Goal: Task Accomplishment & Management: Complete application form

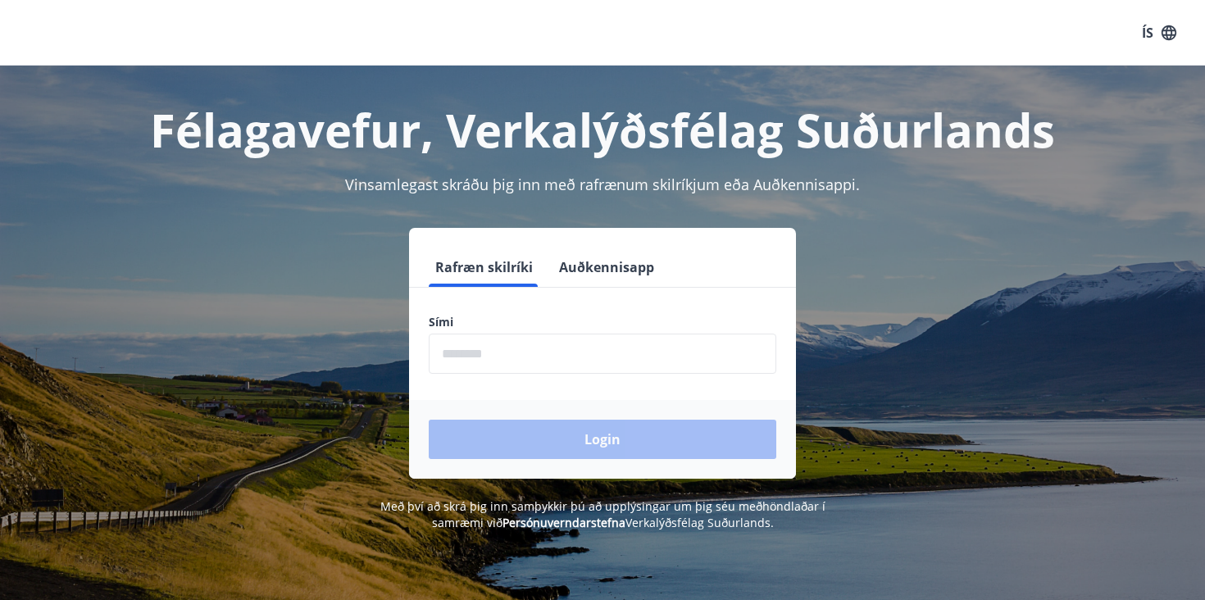
click at [579, 264] on button "Auðkennisapp" at bounding box center [606, 266] width 108 height 39
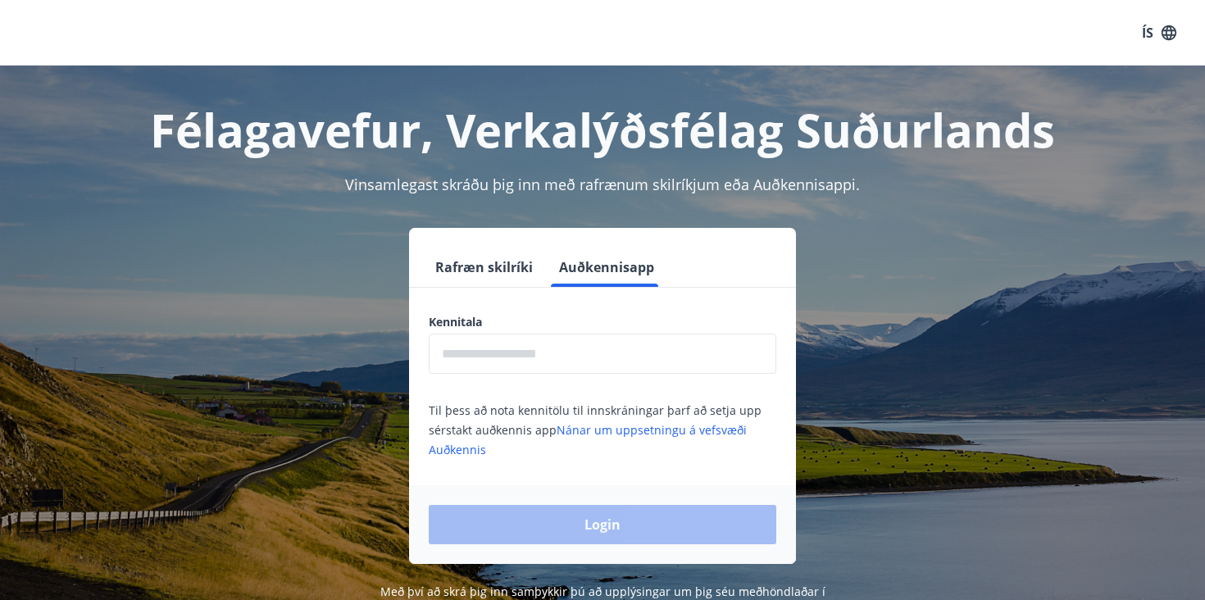
click at [466, 354] on input "text" at bounding box center [602, 354] width 347 height 40
type input "**********"
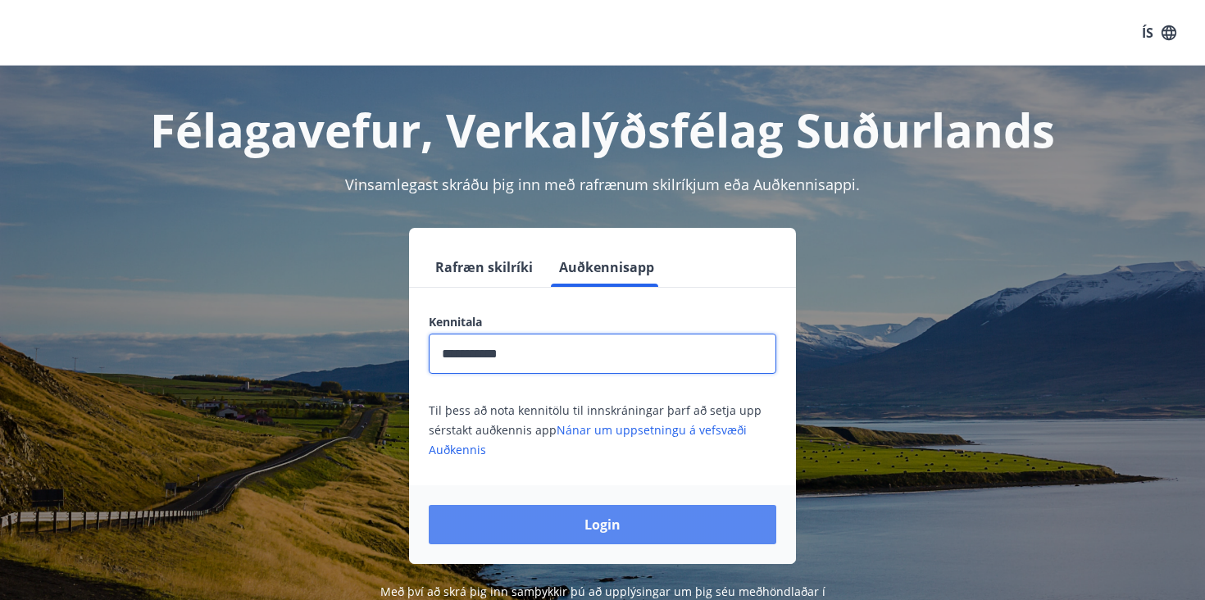
click at [535, 517] on button "Login" at bounding box center [602, 524] width 347 height 39
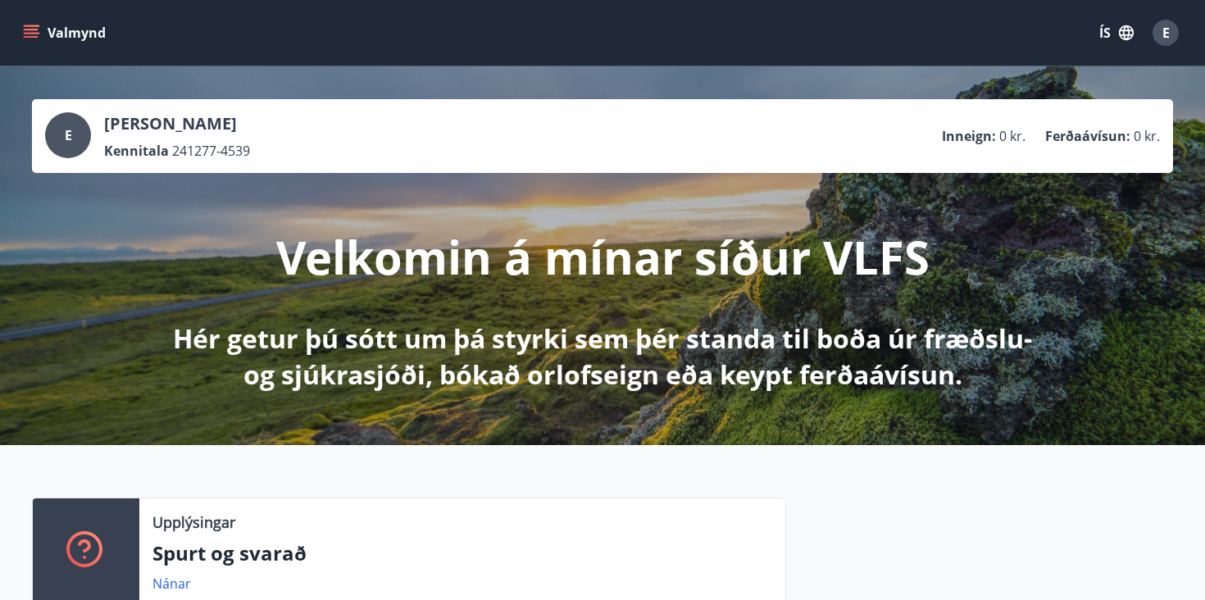
click at [1105, 37] on button "ÍS" at bounding box center [1116, 32] width 52 height 29
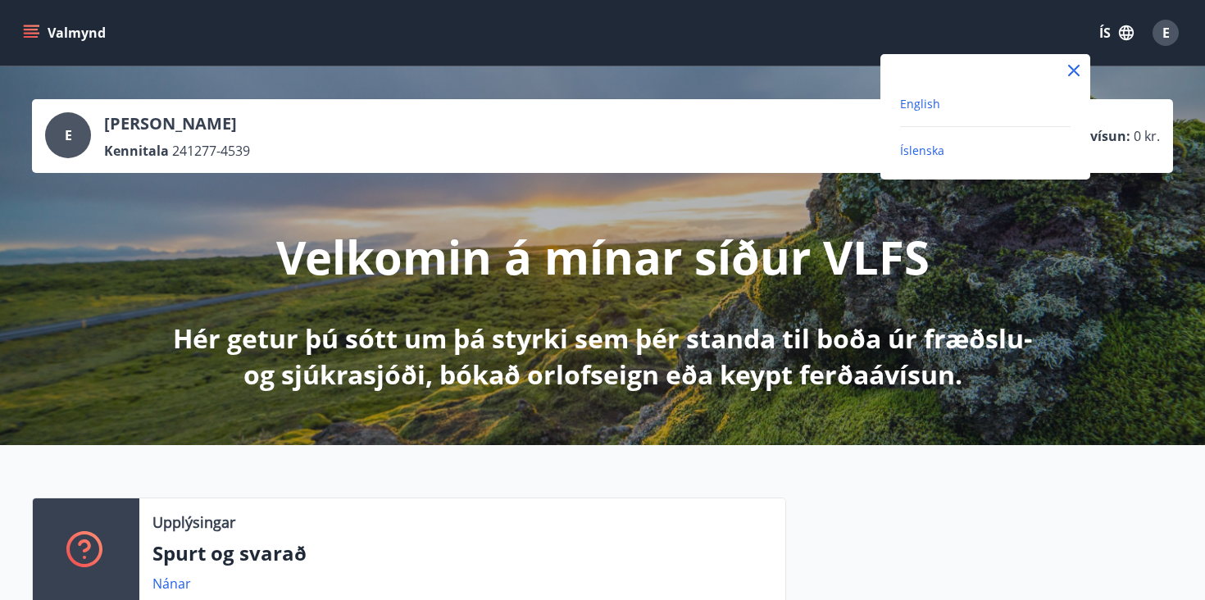
click at [930, 106] on span "English" at bounding box center [920, 104] width 40 height 16
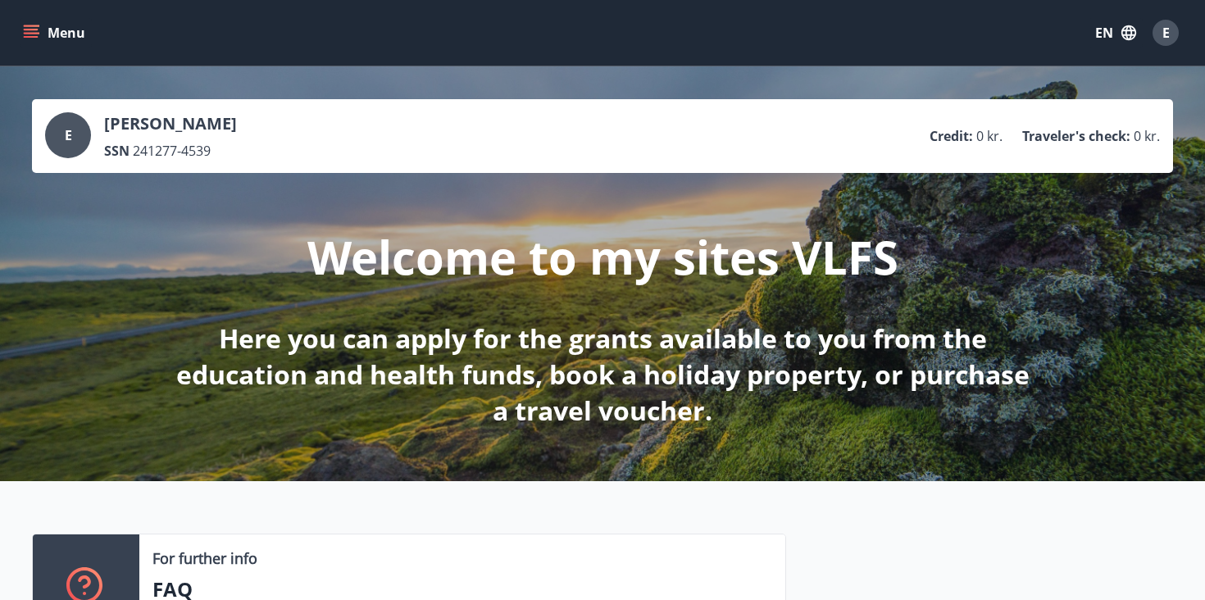
click at [38, 38] on icon "menu" at bounding box center [31, 33] width 16 height 16
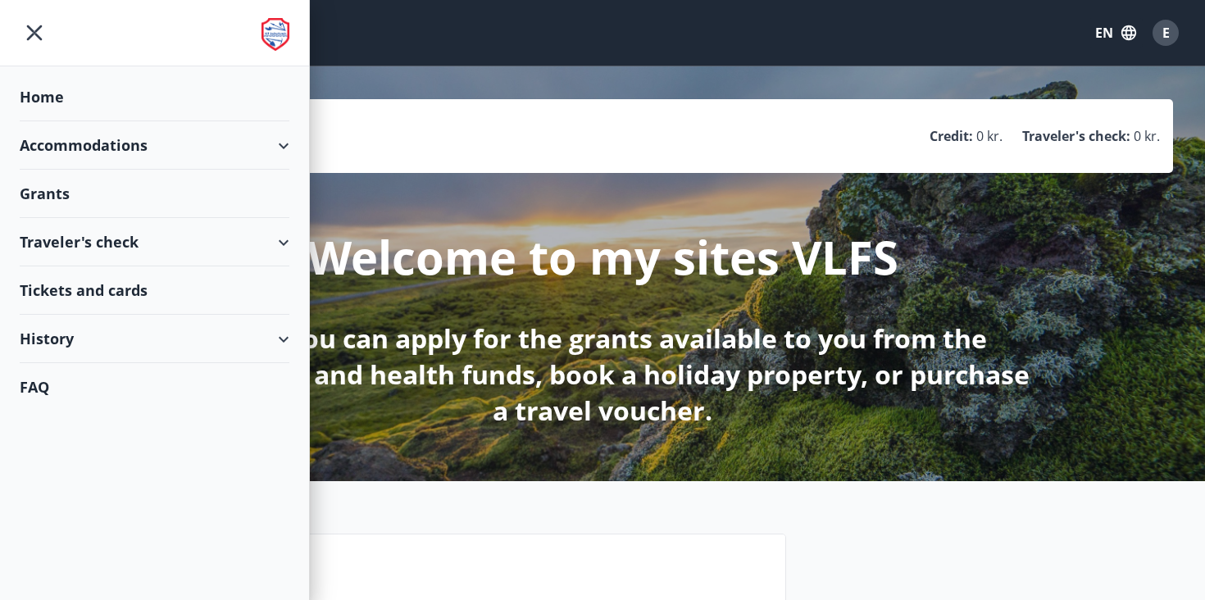
click at [54, 121] on div "Grants" at bounding box center [155, 97] width 270 height 48
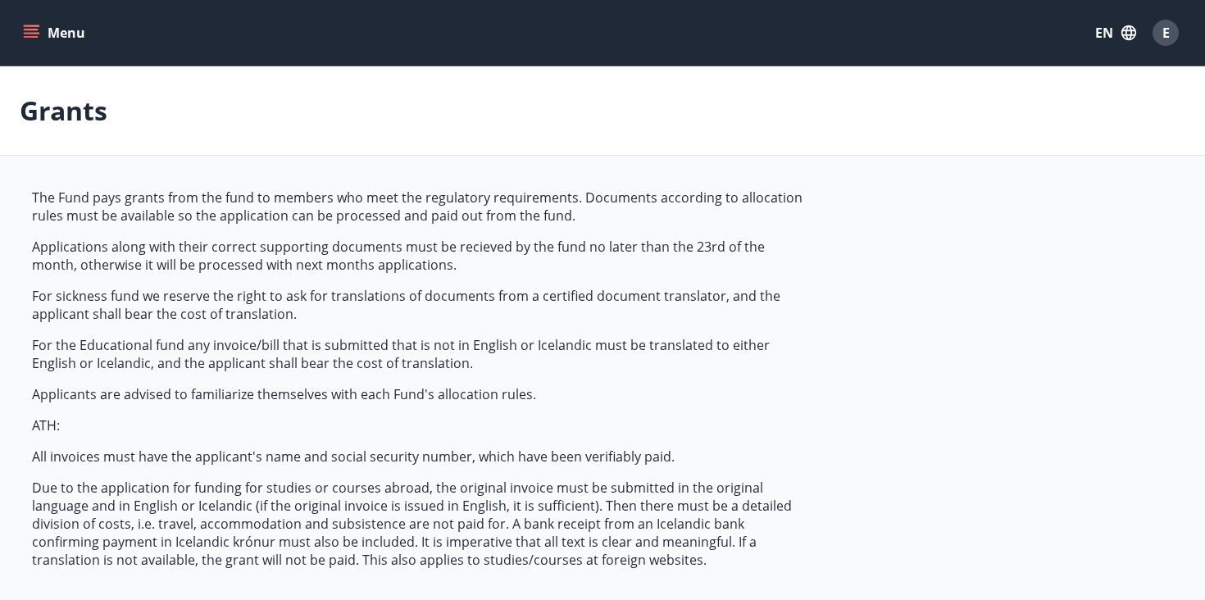
type input "***"
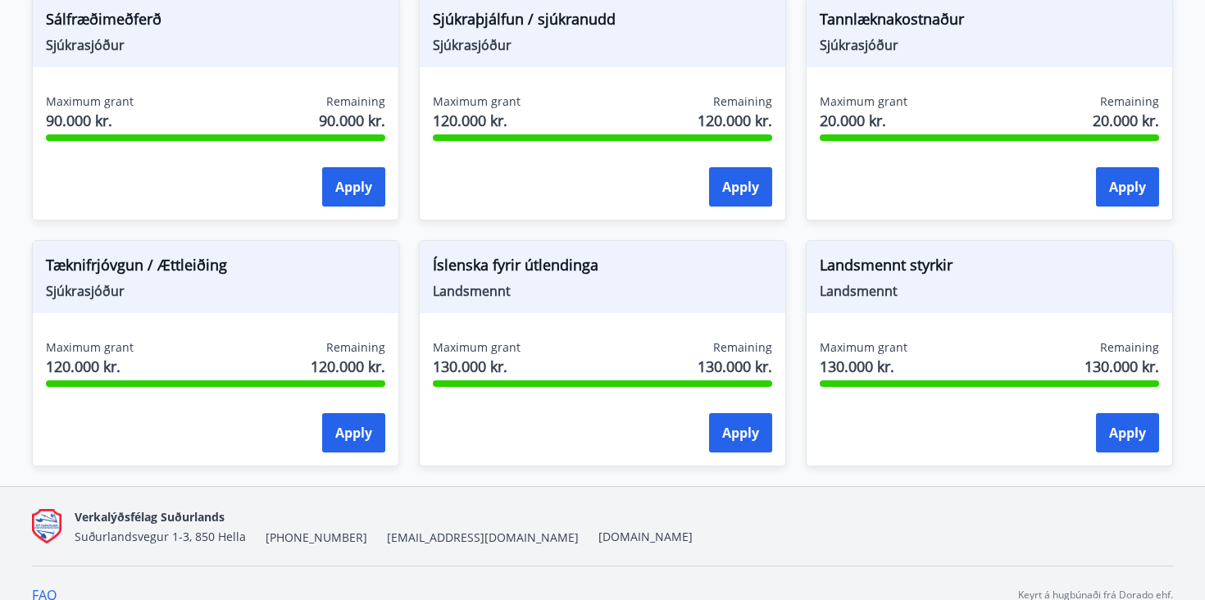
scroll to position [1482, 0]
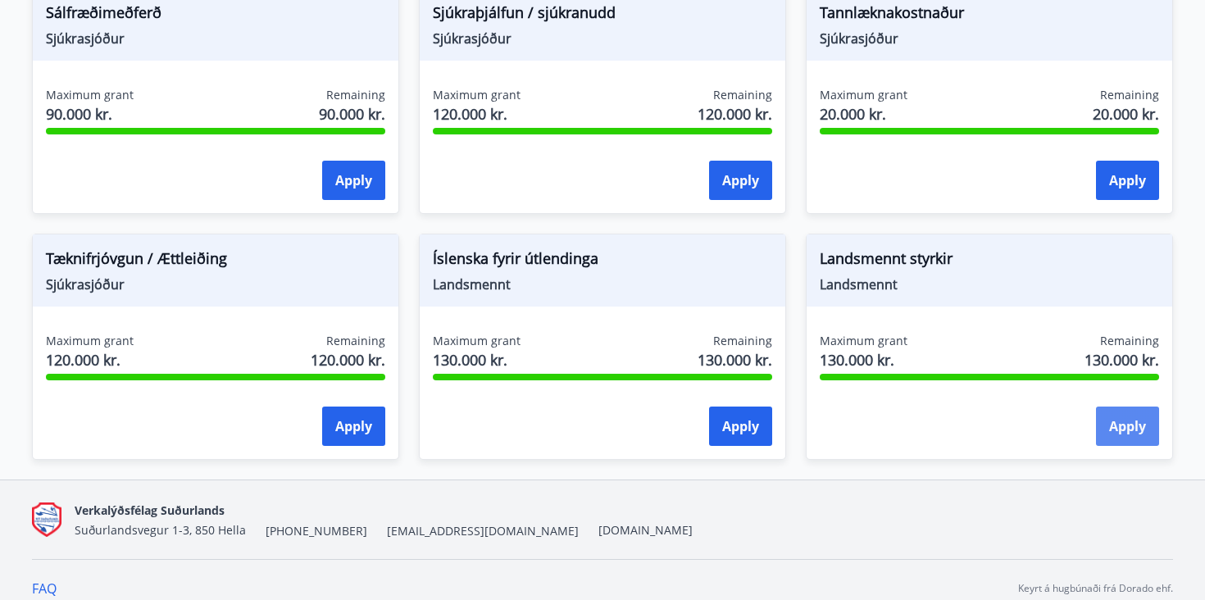
click at [1128, 429] on button "Apply" at bounding box center [1127, 425] width 63 height 39
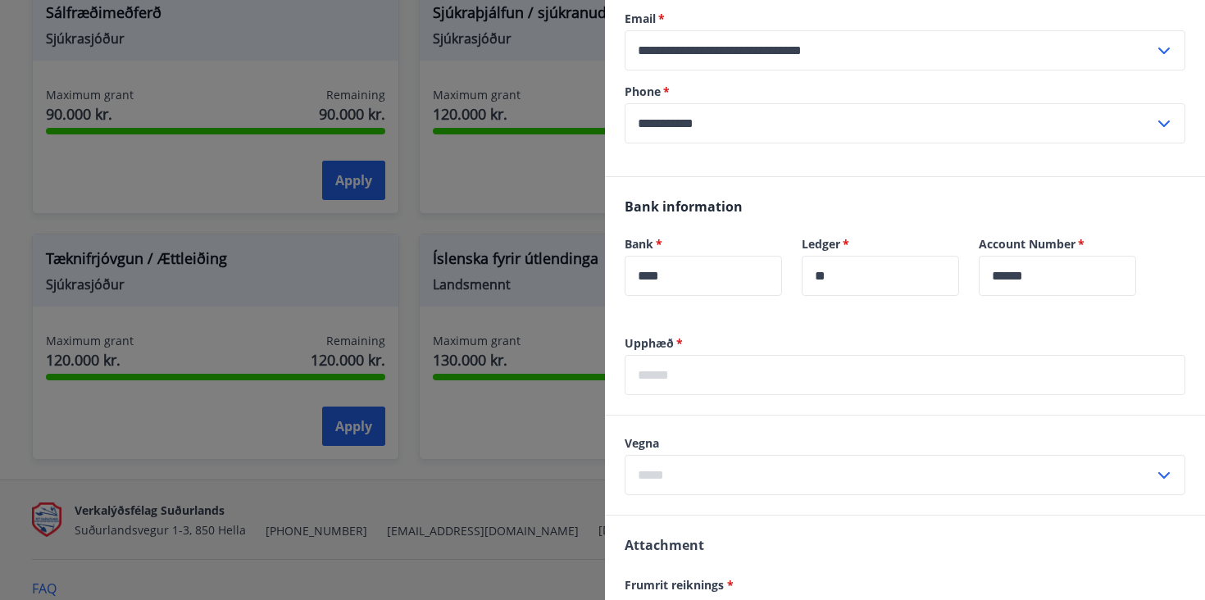
scroll to position [216, 0]
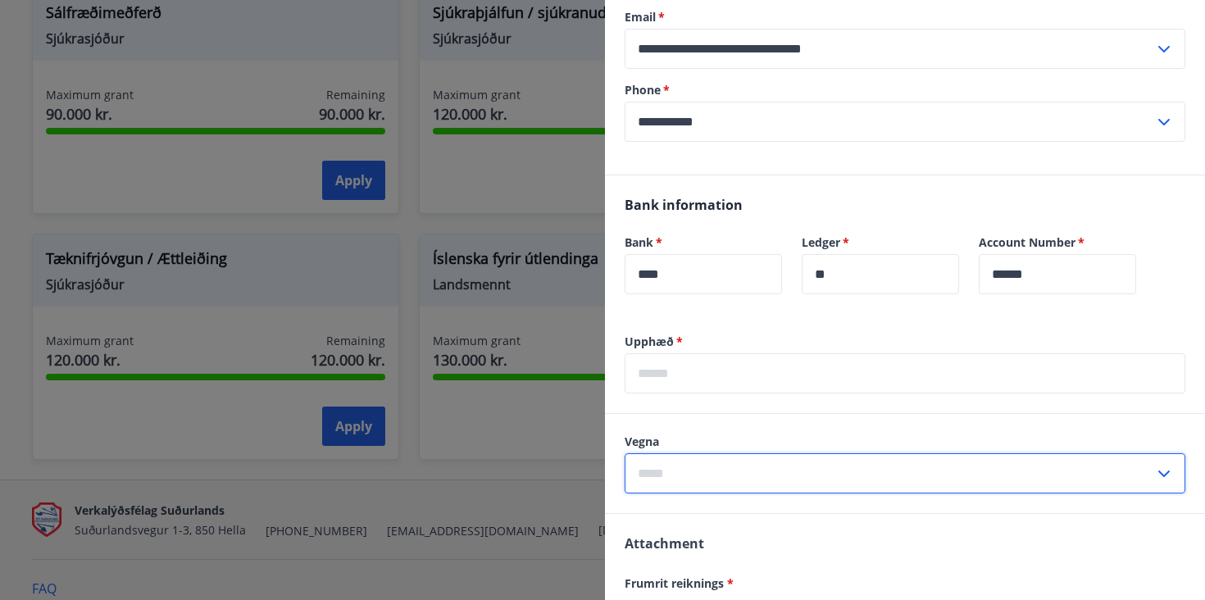
click at [799, 465] on input "text" at bounding box center [888, 473] width 529 height 40
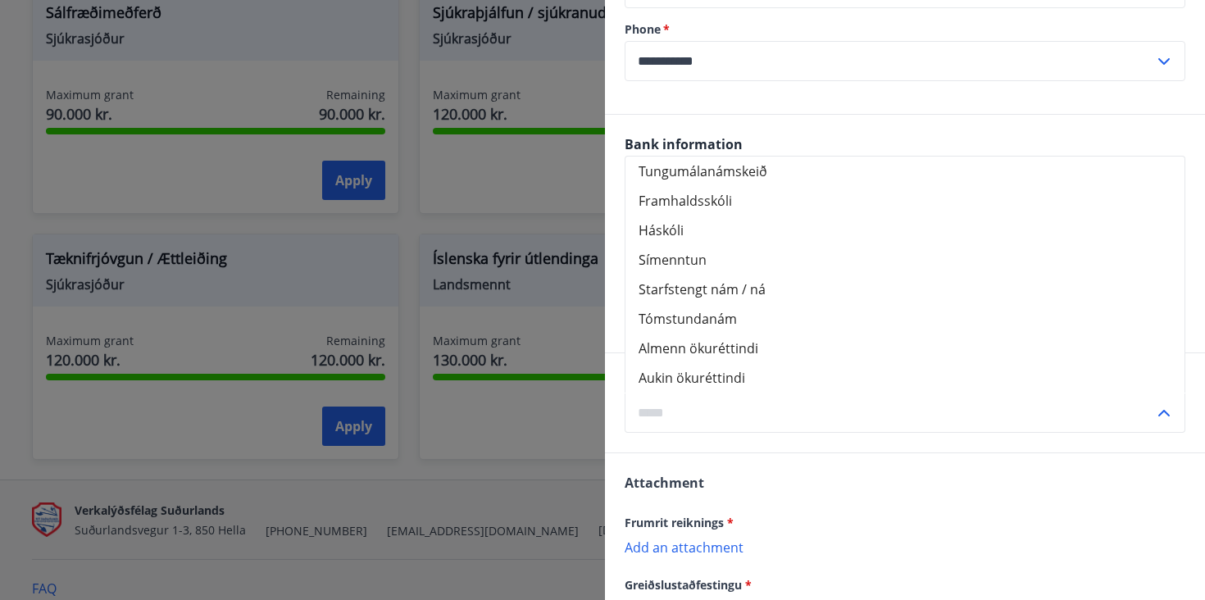
scroll to position [287, 0]
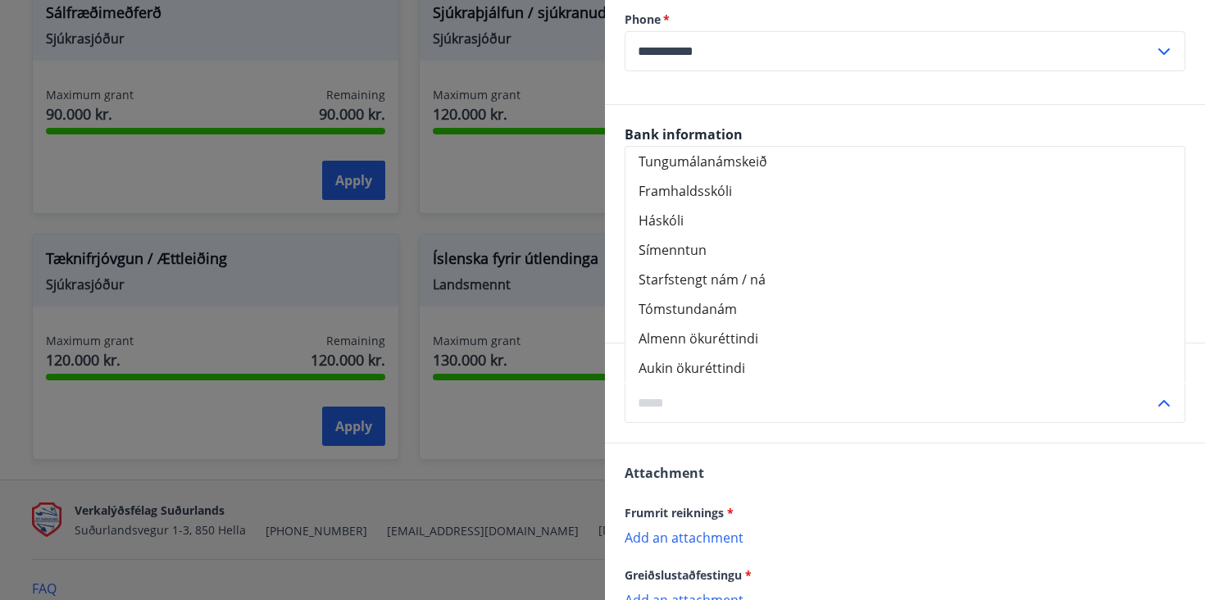
click at [655, 312] on li "Tómstundanám" at bounding box center [904, 308] width 559 height 29
type input "**********"
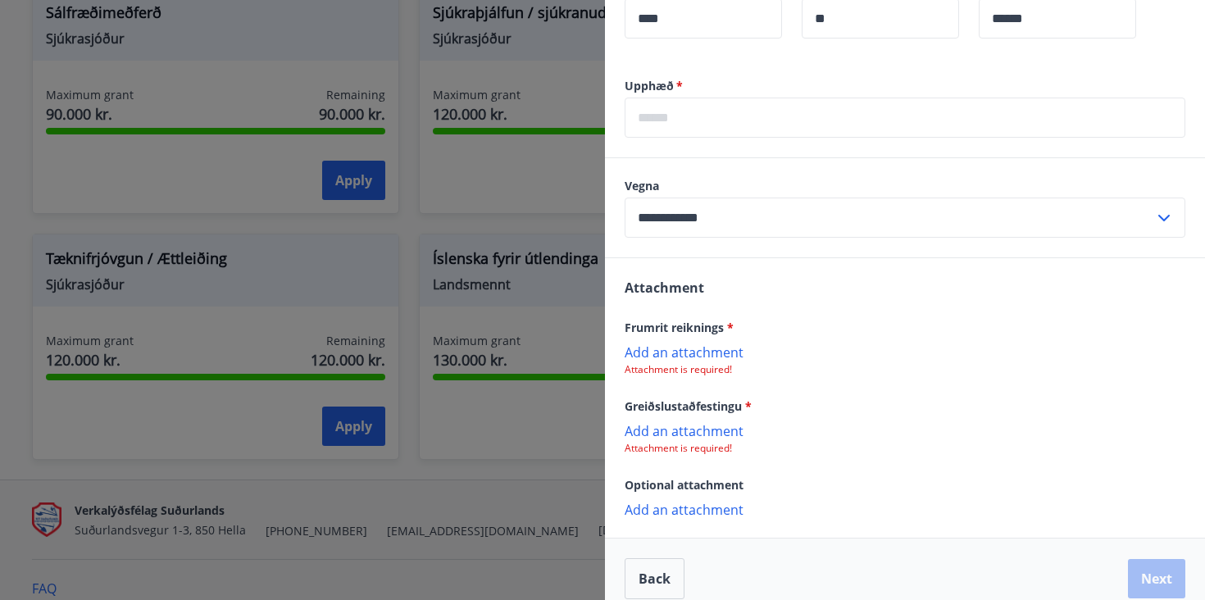
scroll to position [491, 0]
